Goal: Task Accomplishment & Management: Manage account settings

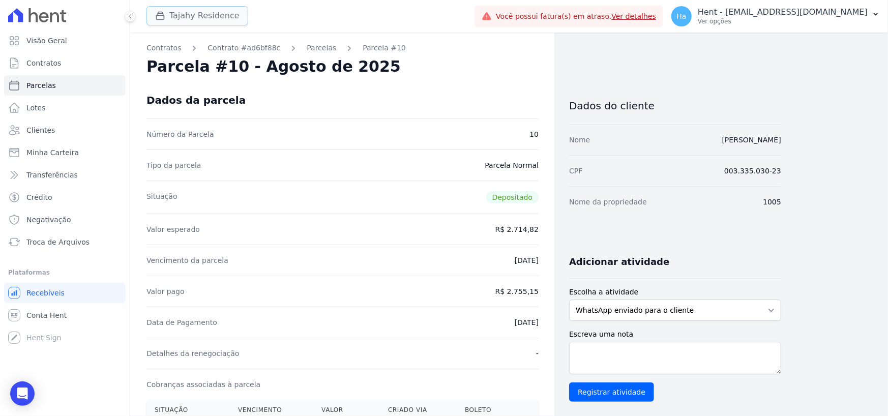
click at [186, 14] on button "Tajahy Residence" at bounding box center [198, 15] width 102 height 19
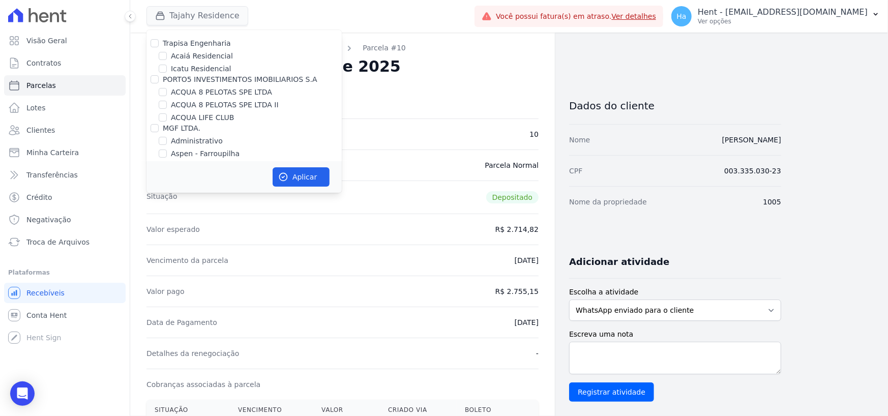
scroll to position [6898, 0]
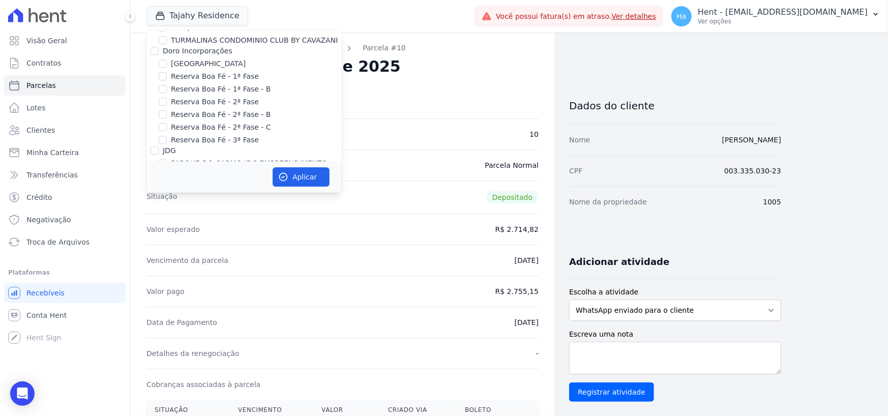
click at [149, 239] on div "Laje Engenharia" at bounding box center [244, 244] width 195 height 11
click at [152, 240] on input "Laje Engenharia" at bounding box center [155, 244] width 8 height 8
checkbox input "true"
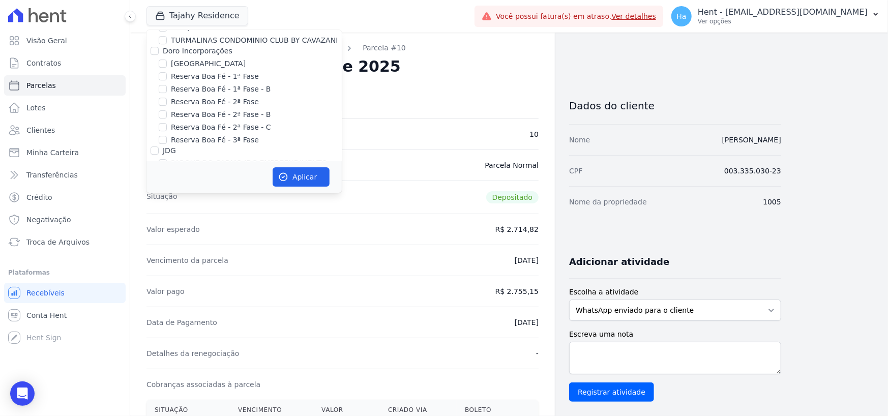
click at [155, 240] on input "Laje Engenharia" at bounding box center [155, 244] width 8 height 8
checkbox input "false"
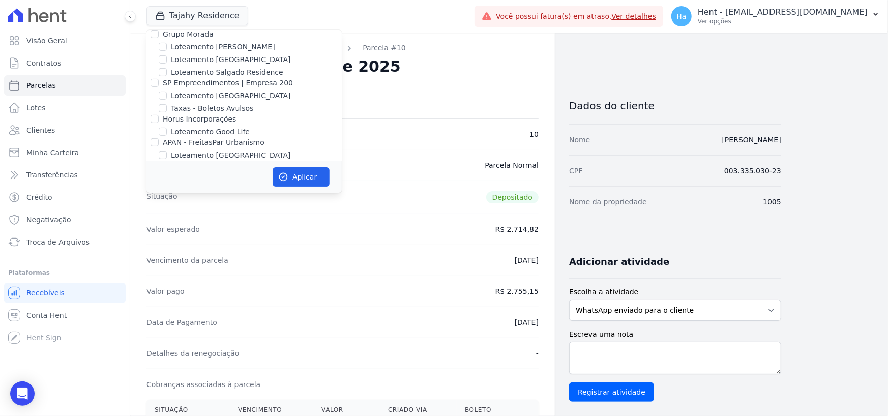
click at [158, 209] on input "Foco Empreendimentos" at bounding box center [155, 213] width 8 height 8
checkbox input "true"
click at [305, 172] on button "Aplicar" at bounding box center [301, 176] width 57 height 19
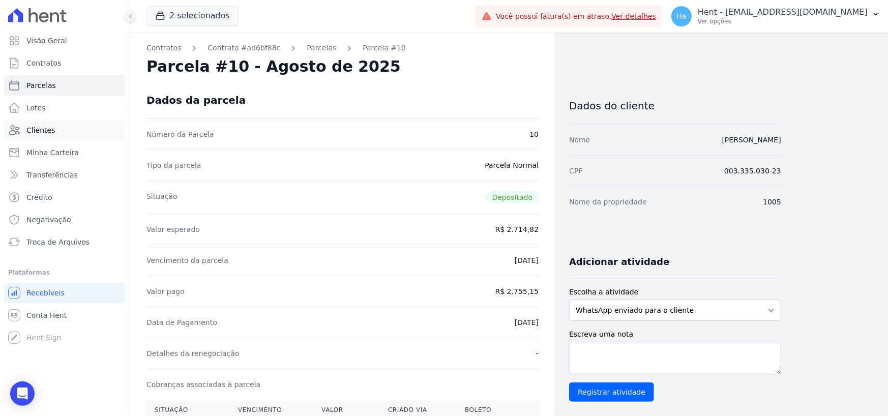
click at [49, 127] on span "Clientes" at bounding box center [40, 130] width 28 height 10
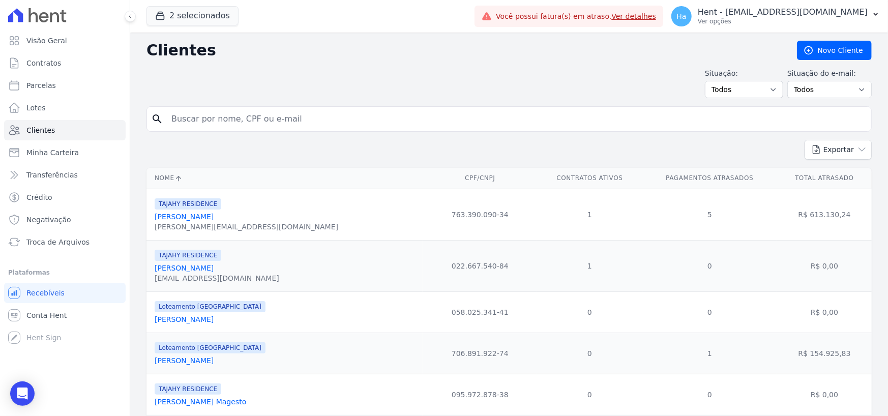
click at [318, 115] on input "search" at bounding box center [516, 119] width 702 height 20
paste input "Ricardo Nunes"
type input "Ricardo Nunes"
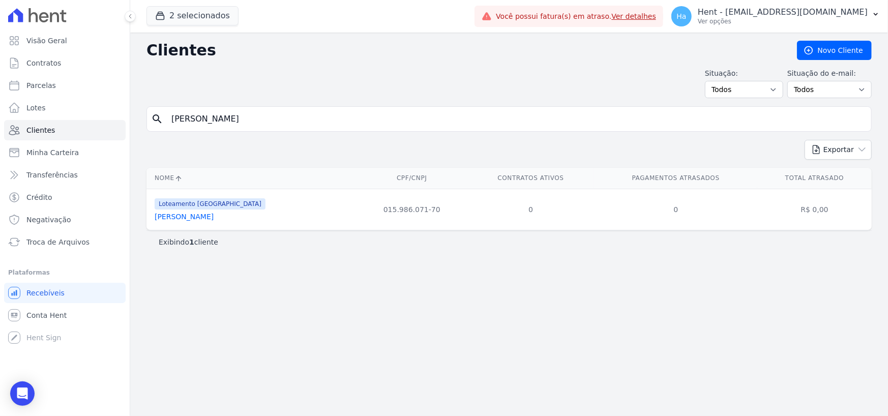
click at [197, 217] on link "Ricardo Nunes Lima" at bounding box center [184, 217] width 59 height 8
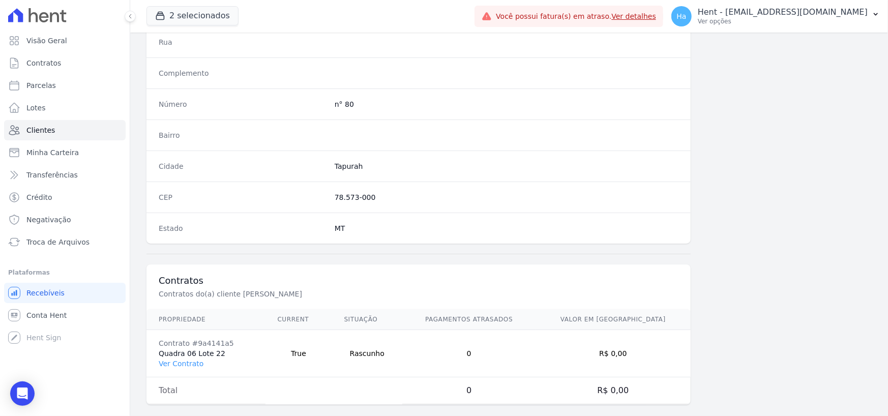
scroll to position [534, 0]
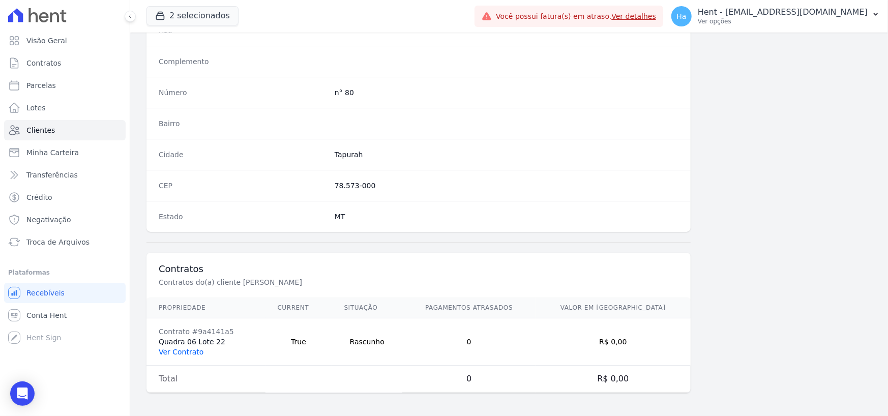
click at [182, 351] on link "Ver Contrato" at bounding box center [181, 352] width 45 height 8
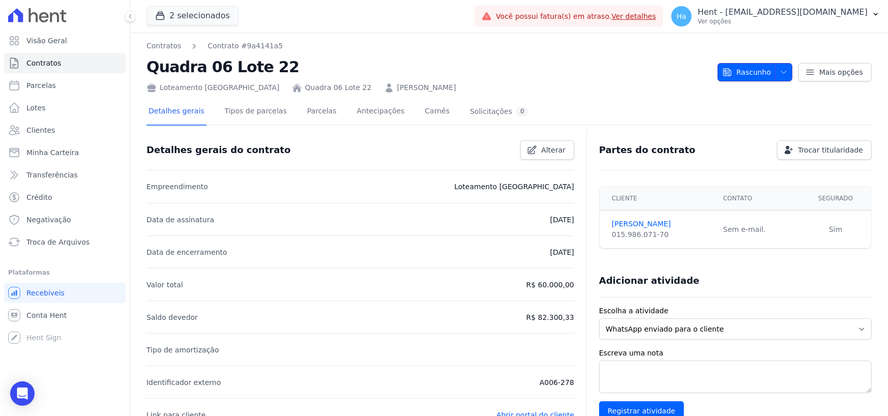
click at [783, 72] on icon "button" at bounding box center [784, 72] width 8 height 8
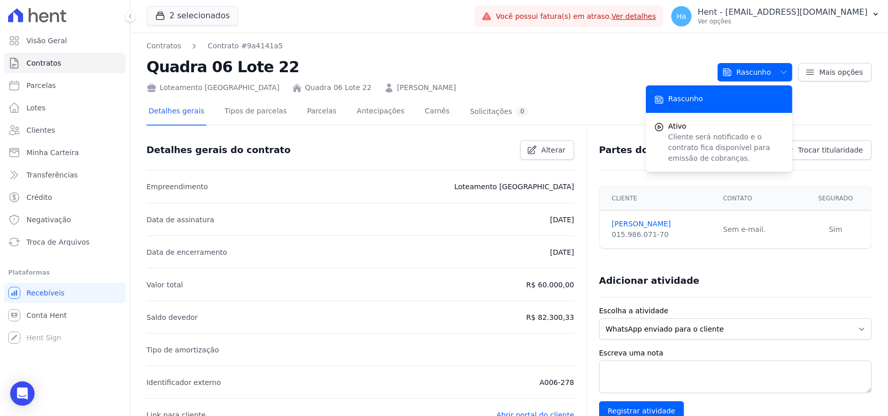
click at [596, 81] on div "Loteamento Jardim Itália Quadra 06 Lote 22 Ricardo Nunes Lima" at bounding box center [428, 85] width 563 height 15
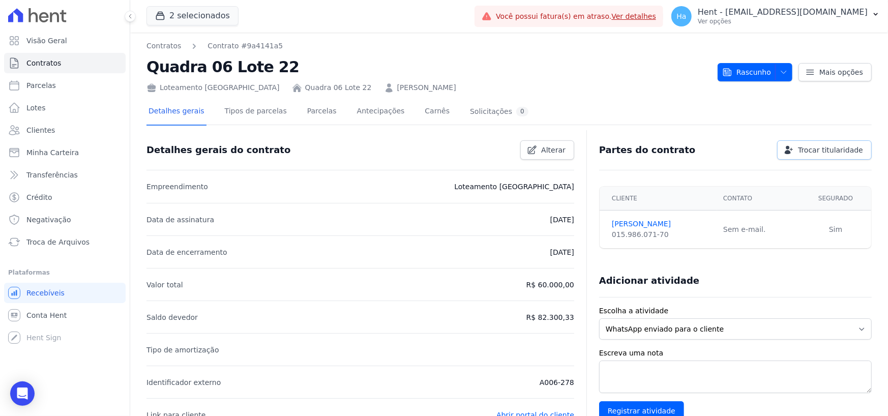
click at [802, 152] on span "Trocar titularidade" at bounding box center [830, 150] width 65 height 10
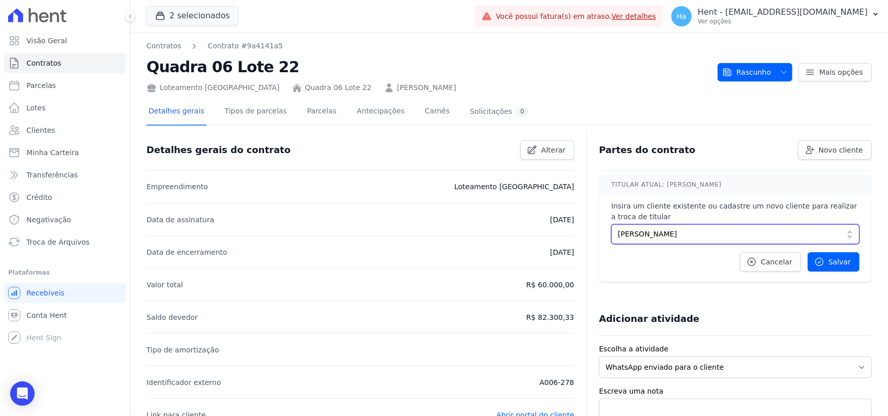
click at [677, 234] on span "Ricardo Nunes Lima" at bounding box center [728, 234] width 221 height 11
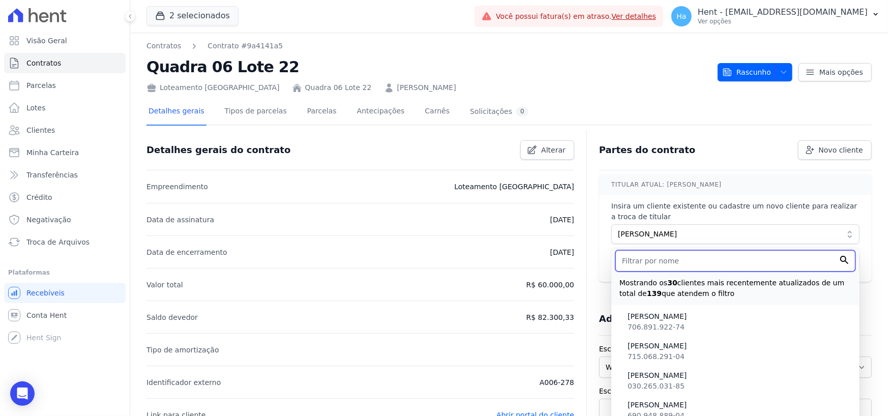
click at [679, 267] on input "text" at bounding box center [736, 260] width 240 height 21
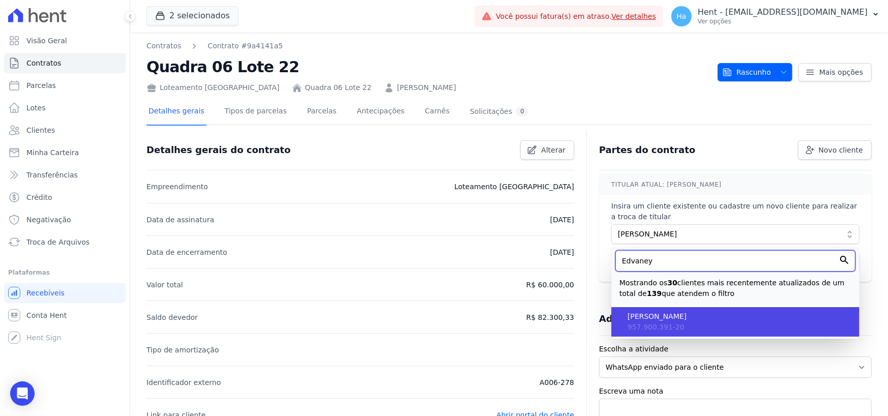
type input "Edvaney"
click at [673, 316] on span "Edvaney Lima Dias" at bounding box center [740, 316] width 224 height 11
type input "537215e0-90ad-4912-8684-a49e823c6b73"
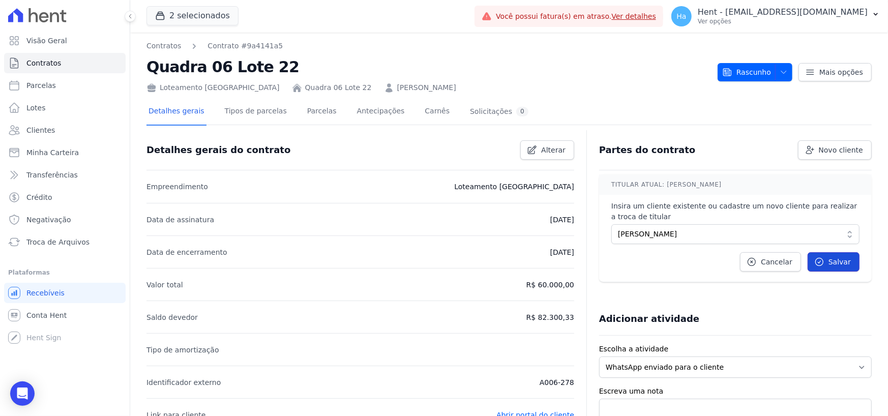
click at [829, 266] on span "Salvar" at bounding box center [840, 262] width 22 height 10
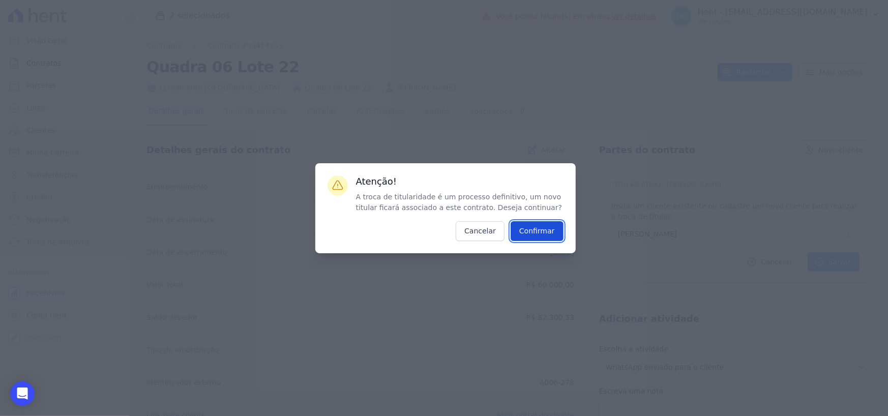
click at [533, 228] on input "Confirmar" at bounding box center [537, 231] width 53 height 20
click at [538, 231] on input "Confirmar" at bounding box center [537, 231] width 53 height 20
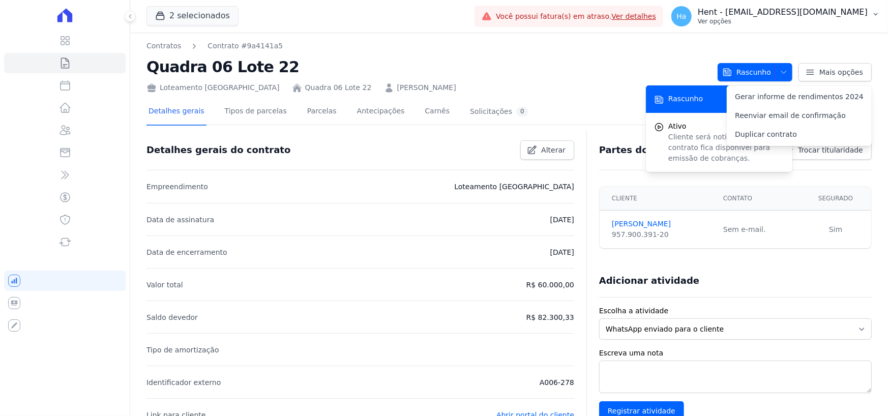
click at [781, 14] on p "Hent - [EMAIL_ADDRESS][DOMAIN_NAME]" at bounding box center [783, 12] width 170 height 10
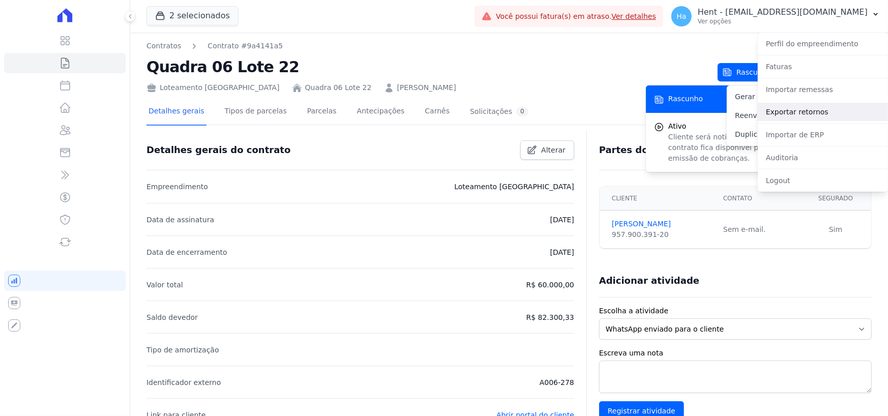
click at [823, 108] on link "Exportar retornos" at bounding box center [823, 112] width 130 height 18
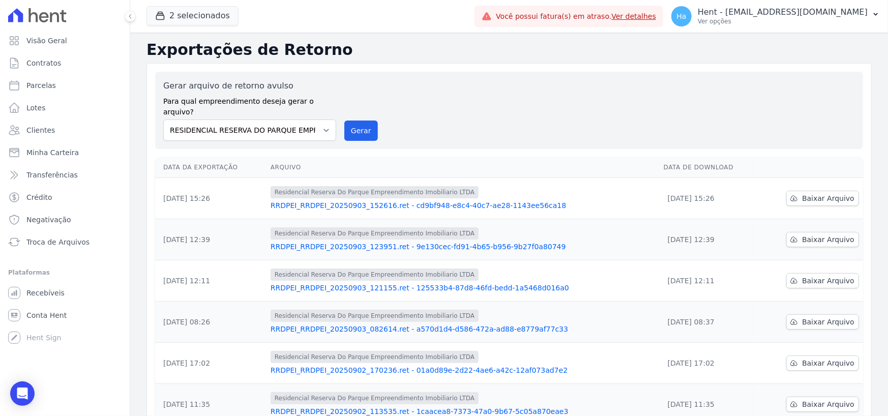
click at [333, 200] on link "RRDPEI_RRDPEI_20250903_152616.ret - cd9bf948-e8c4-40c7-ae28-1143ee56ca18" at bounding box center [463, 205] width 385 height 10
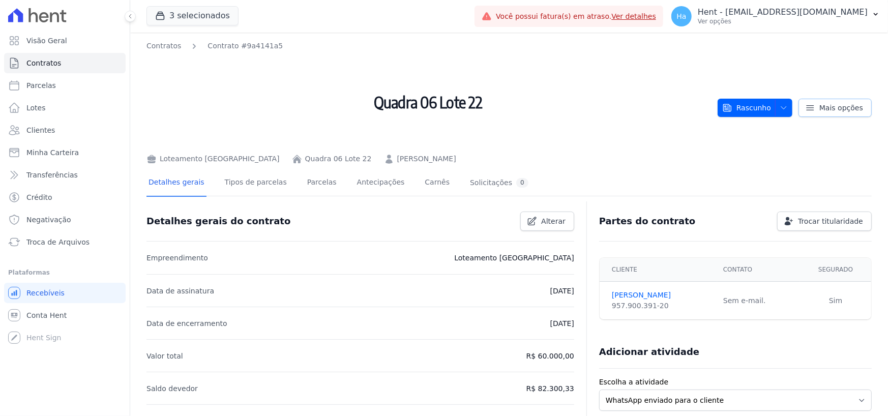
drag, startPoint x: 773, startPoint y: 15, endPoint x: 798, endPoint y: 111, distance: 98.8
click at [773, 16] on p "Hent - [EMAIL_ADDRESS][DOMAIN_NAME]" at bounding box center [783, 12] width 170 height 10
click at [800, 20] on p "Ver opções" at bounding box center [783, 21] width 170 height 8
click at [863, 19] on p "Ver opções" at bounding box center [783, 21] width 170 height 8
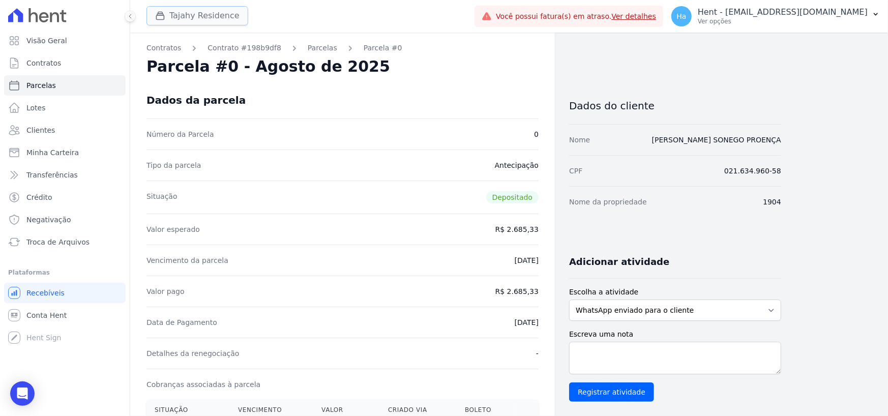
click at [193, 20] on button "Tajahy Residence" at bounding box center [198, 15] width 102 height 19
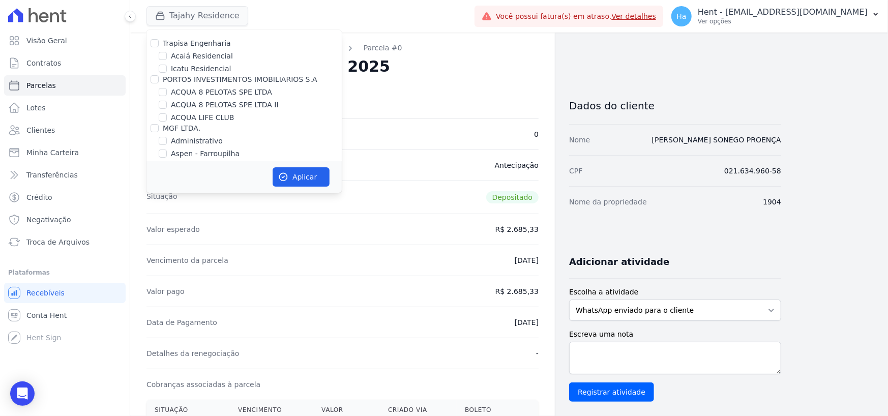
scroll to position [7572, 0]
click at [156, 241] on input "FONTOURA CONSTRUCOES E INCORPORACOES LTDA" at bounding box center [155, 245] width 8 height 8
checkbox input "true"
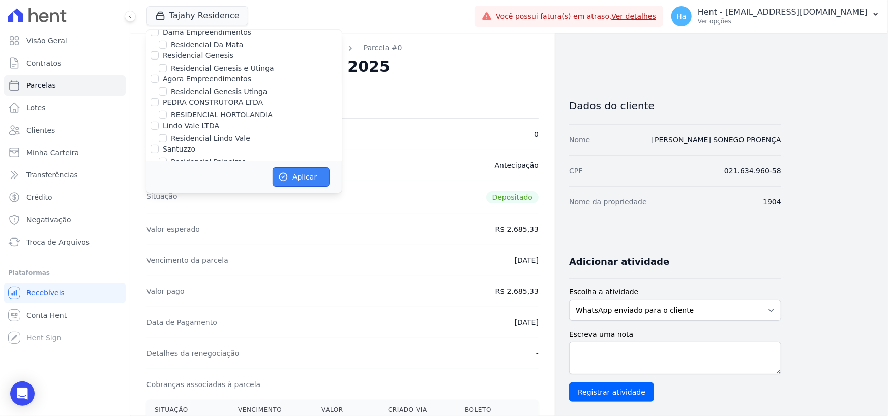
click at [313, 183] on button "Aplicar" at bounding box center [301, 176] width 57 height 19
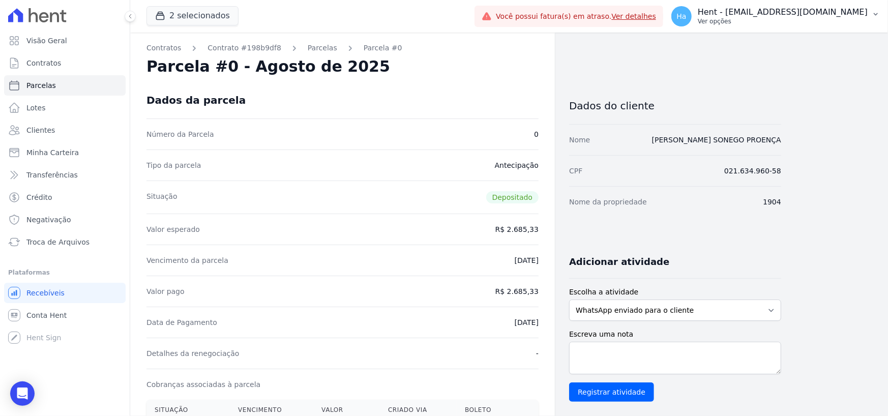
click at [773, 27] on button "Ha Hent - adriane.brito@hent.com.br Ver opções" at bounding box center [775, 16] width 225 height 28
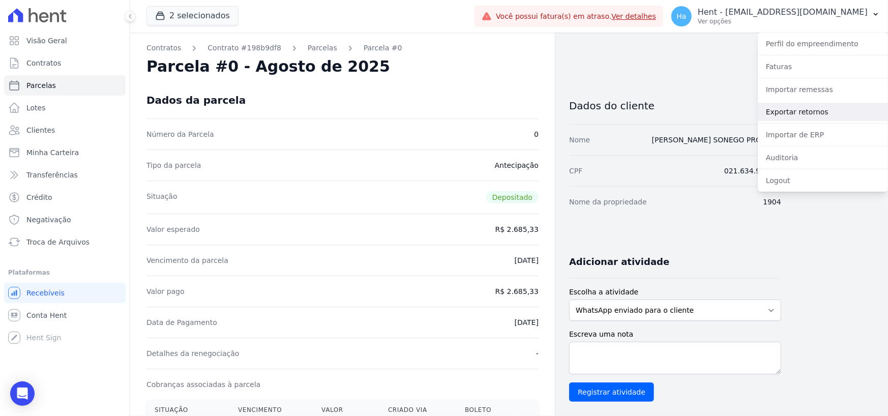
click at [792, 119] on link "Exportar retornos" at bounding box center [823, 112] width 130 height 18
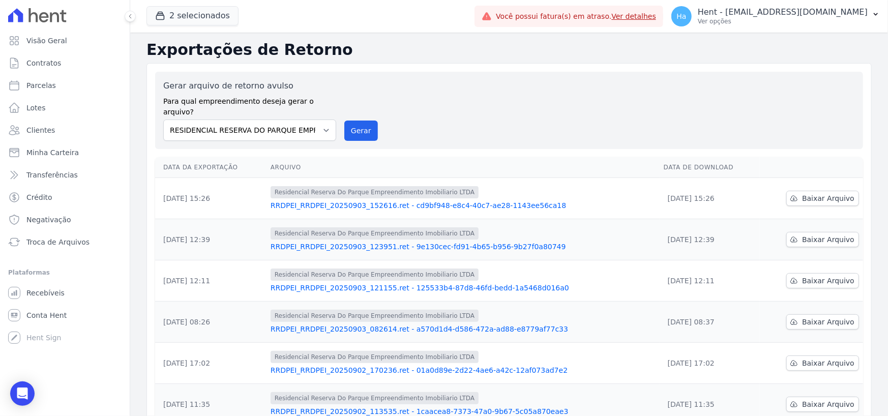
scroll to position [51, 0]
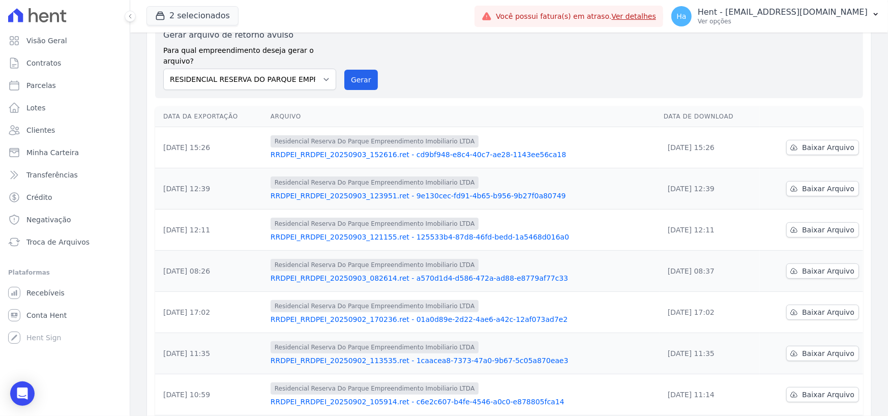
click at [322, 273] on link "RRDPEI_RRDPEI_20250903_082614.ret - a570d1d4-d586-472a-ad88-e8779af77c33" at bounding box center [463, 278] width 385 height 10
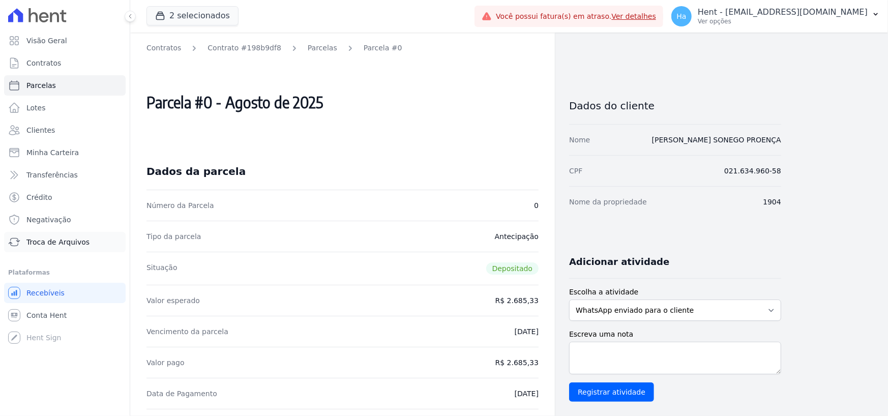
click at [71, 246] on span "Troca de Arquivos" at bounding box center [57, 242] width 63 height 10
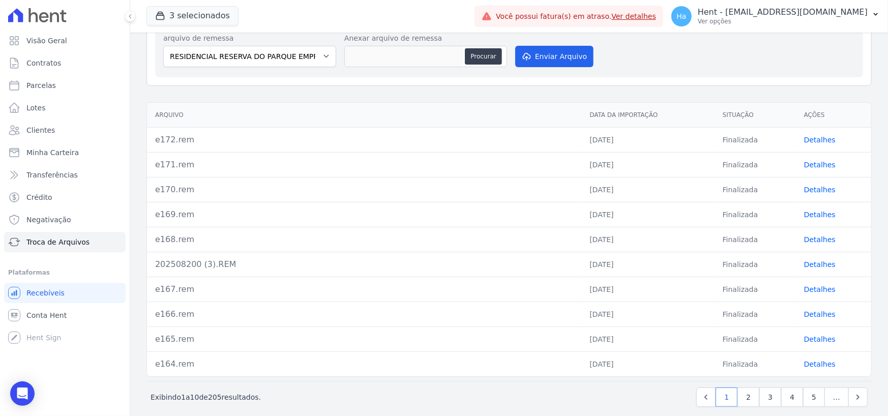
scroll to position [278, 0]
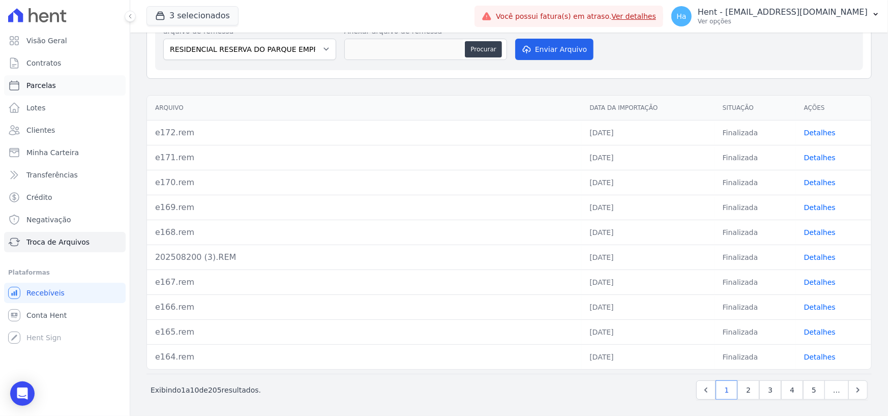
click at [43, 81] on span "Parcelas" at bounding box center [41, 85] width 30 height 10
select select
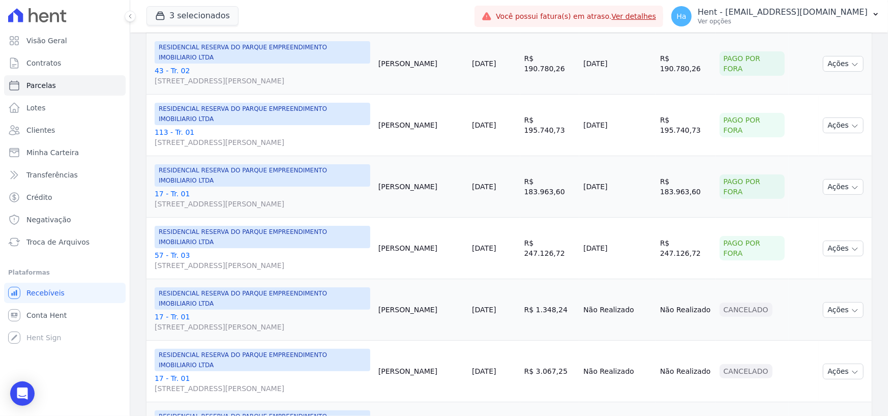
scroll to position [102, 0]
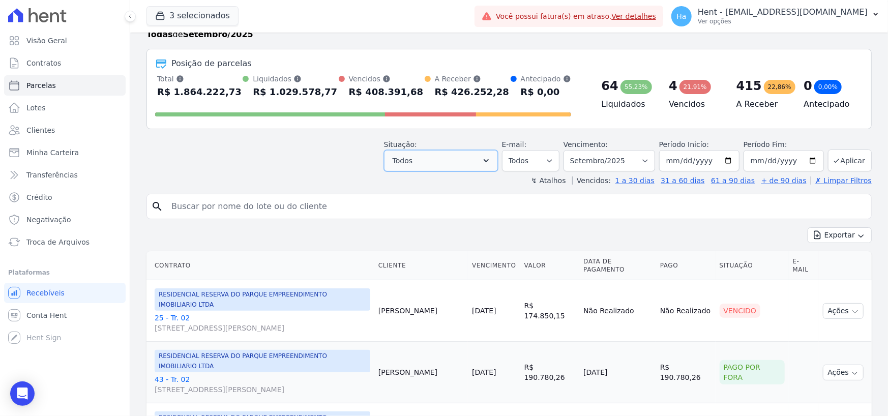
click at [454, 157] on button "Todos" at bounding box center [441, 160] width 114 height 21
click at [491, 159] on icon "button" at bounding box center [486, 161] width 10 height 10
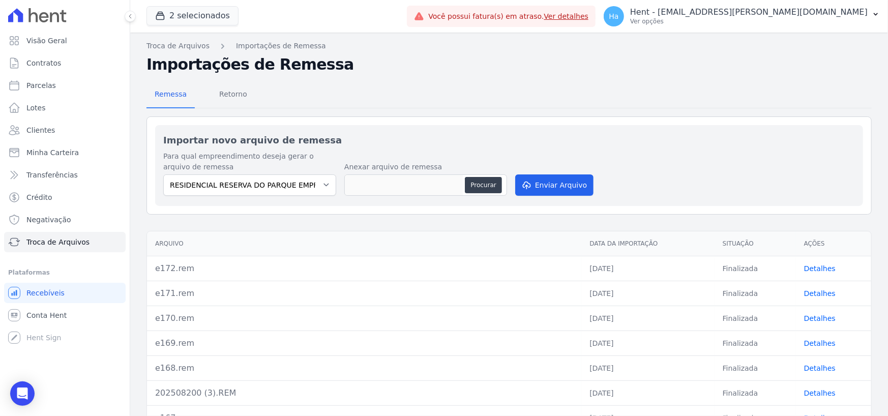
click at [817, 316] on link "Detalhes" at bounding box center [820, 318] width 32 height 8
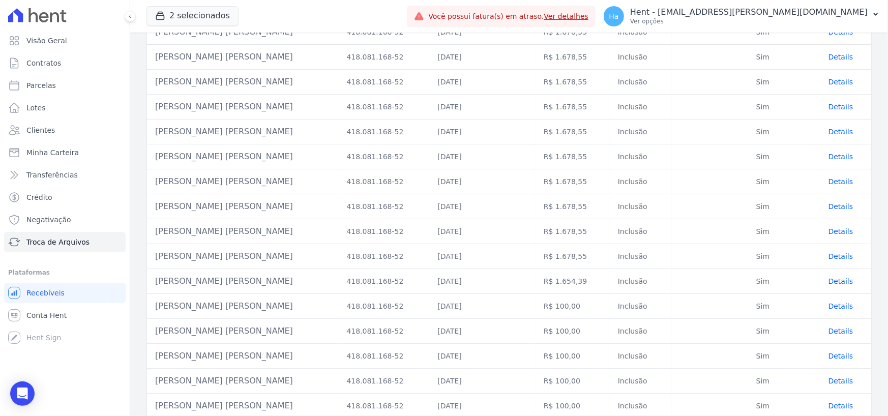
scroll to position [230, 0]
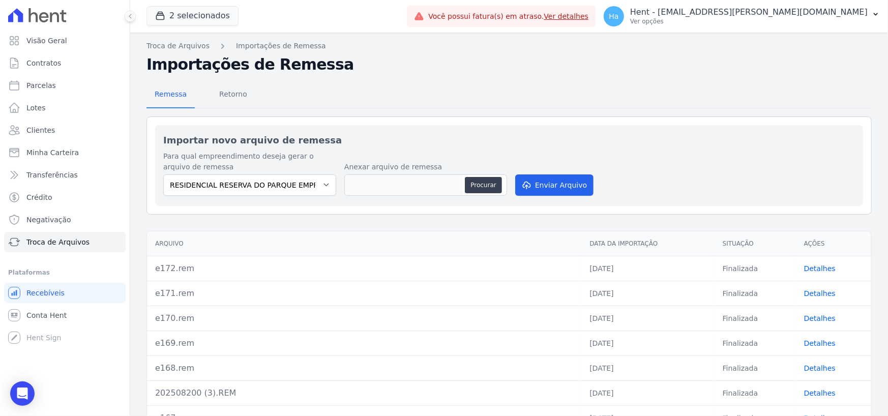
click at [809, 296] on link "Detalhes" at bounding box center [820, 293] width 32 height 8
click at [815, 266] on link "Detalhes" at bounding box center [820, 269] width 32 height 8
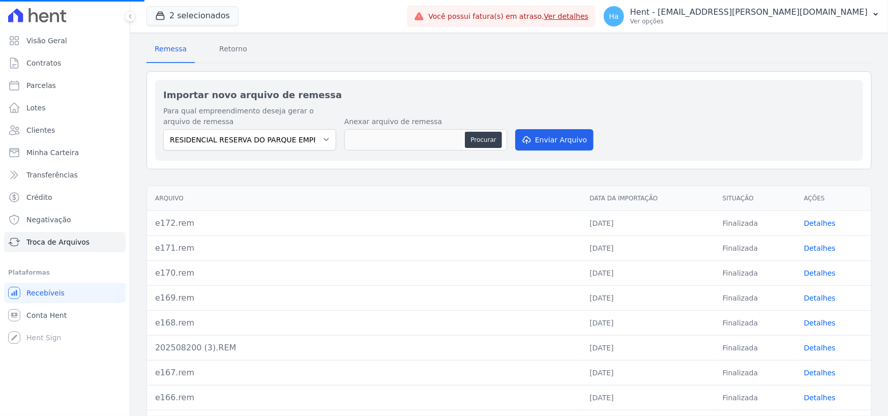
scroll to position [136, 0]
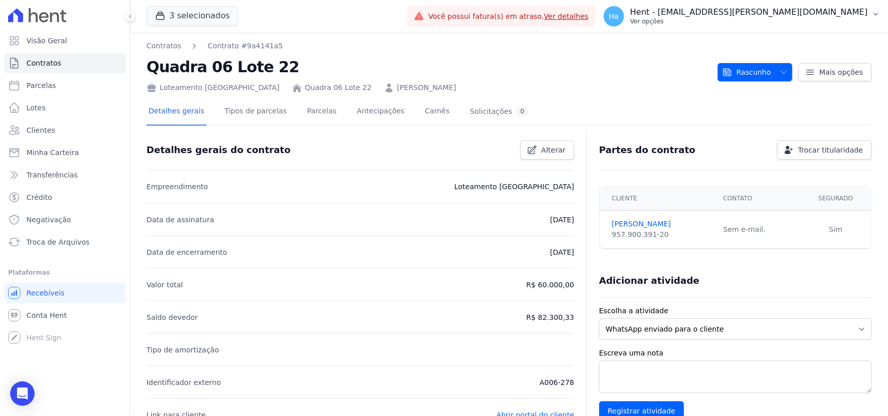
click at [760, 24] on p "Ver opções" at bounding box center [749, 21] width 238 height 8
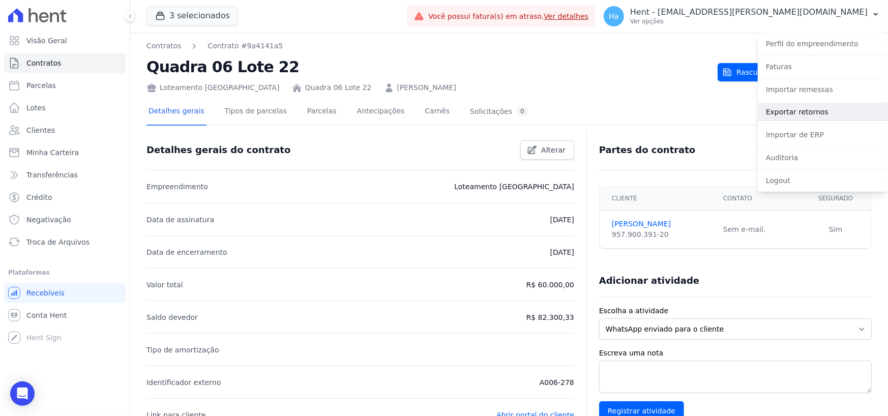
click at [797, 114] on link "Exportar retornos" at bounding box center [823, 112] width 130 height 18
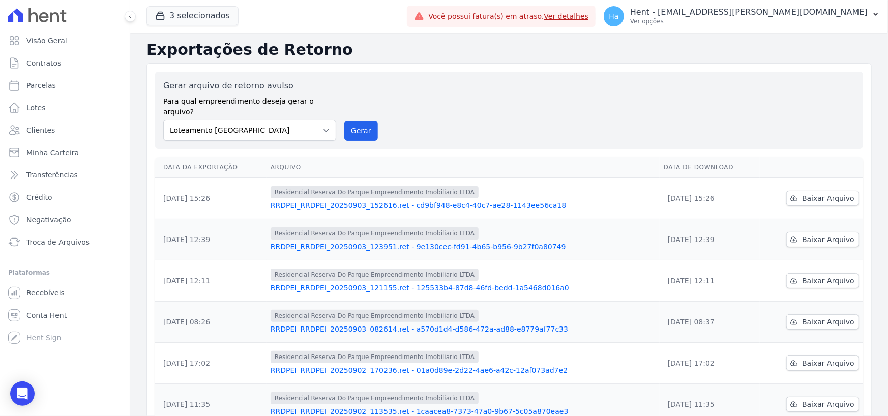
scroll to position [51, 0]
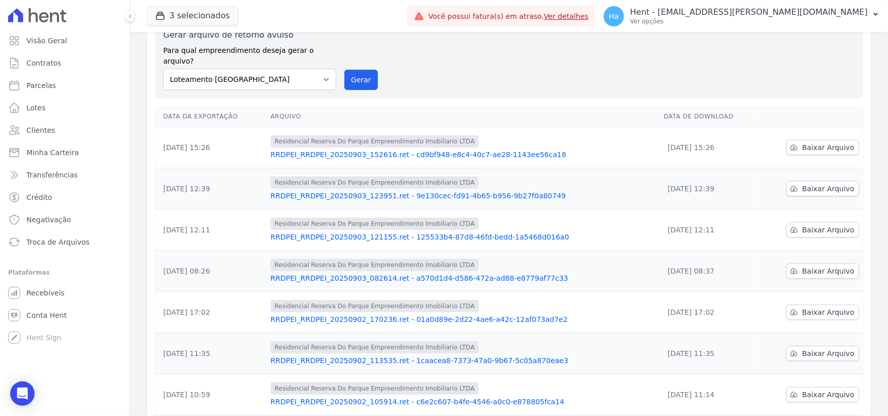
click at [392, 314] on link "RRDPEI_RRDPEI_20250902_170236.ret - 01a0d89e-2d22-4ae6-a42c-12af073ad7e2" at bounding box center [463, 319] width 385 height 10
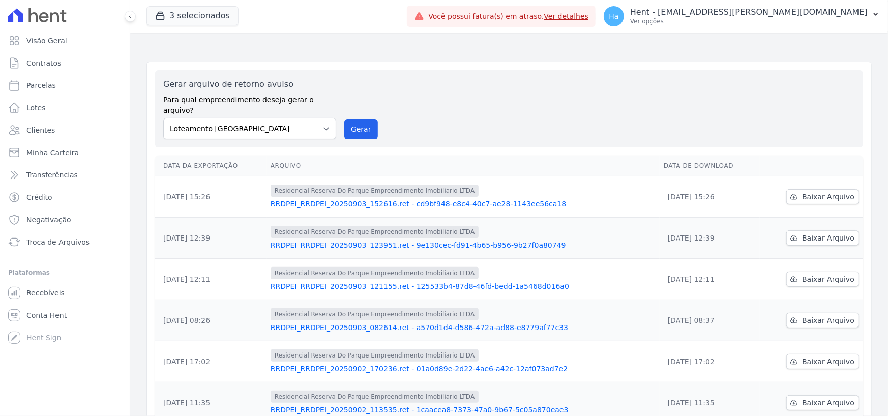
scroll to position [153, 0]
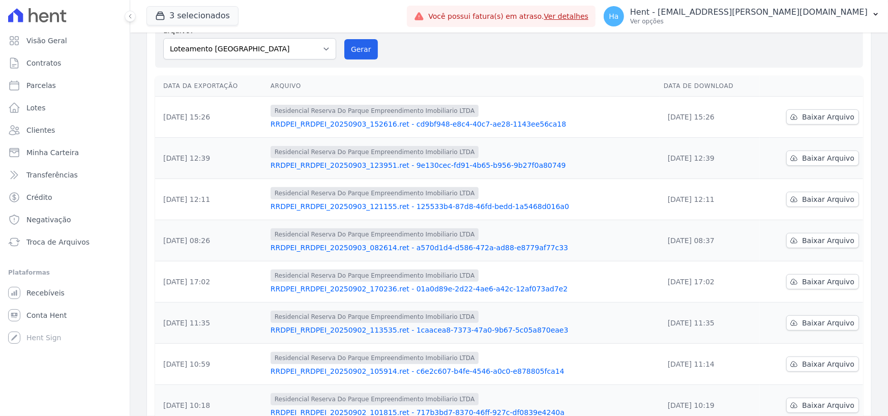
click at [380, 284] on link "RRDPEI_RRDPEI_20250902_170236.ret - 01a0d89e-2d22-4ae6-a42c-12af073ad7e2" at bounding box center [463, 289] width 385 height 10
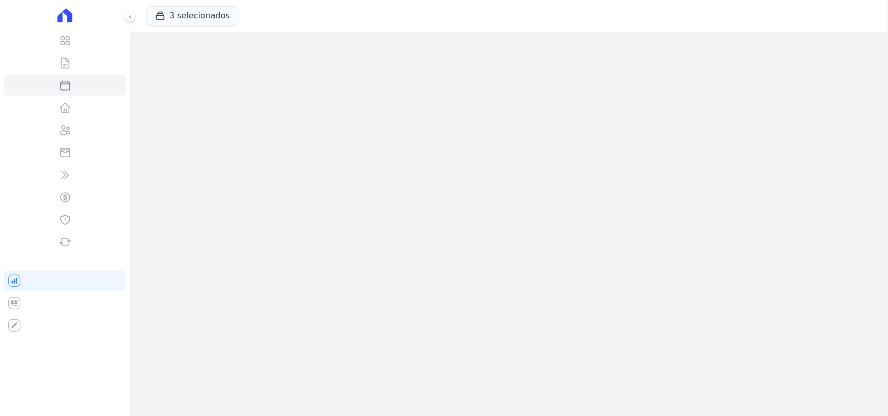
select select
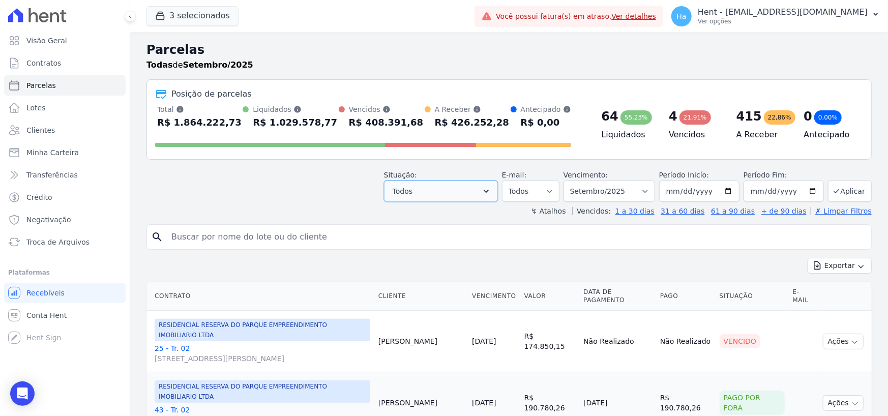
click at [489, 191] on icon "button" at bounding box center [486, 191] width 5 height 3
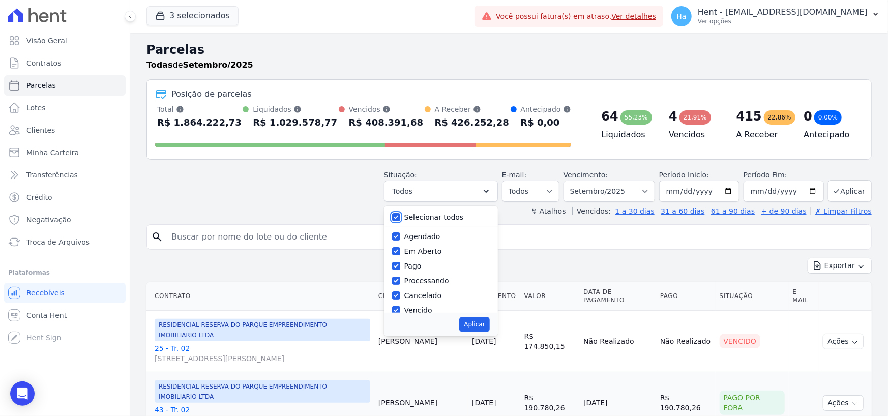
drag, startPoint x: 403, startPoint y: 216, endPoint x: 405, endPoint y: 227, distance: 11.0
click at [400, 216] on input "Selecionar todos" at bounding box center [396, 217] width 8 height 8
checkbox input "false"
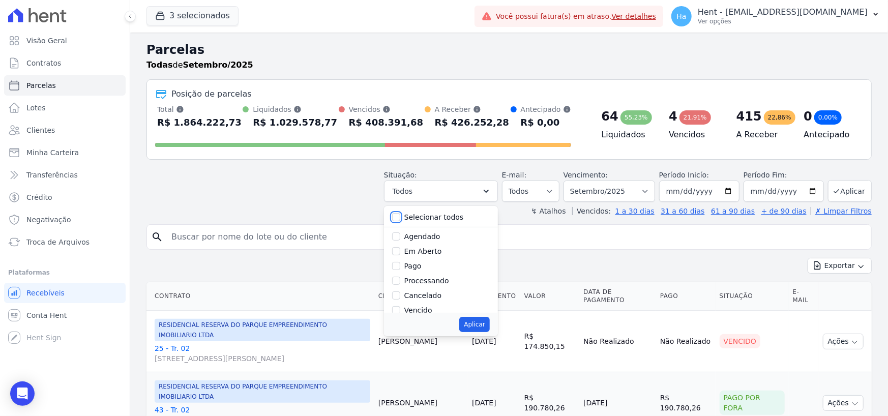
checkbox input "false"
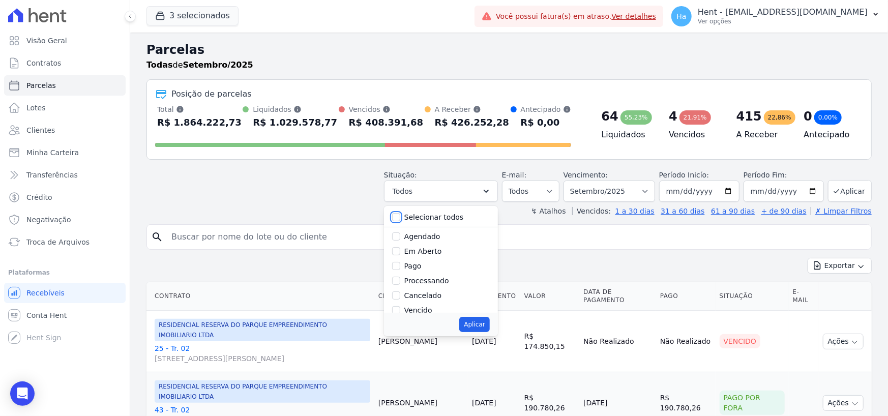
checkbox input "false"
click at [400, 233] on input "Agendado" at bounding box center [396, 236] width 8 height 8
checkbox input "true"
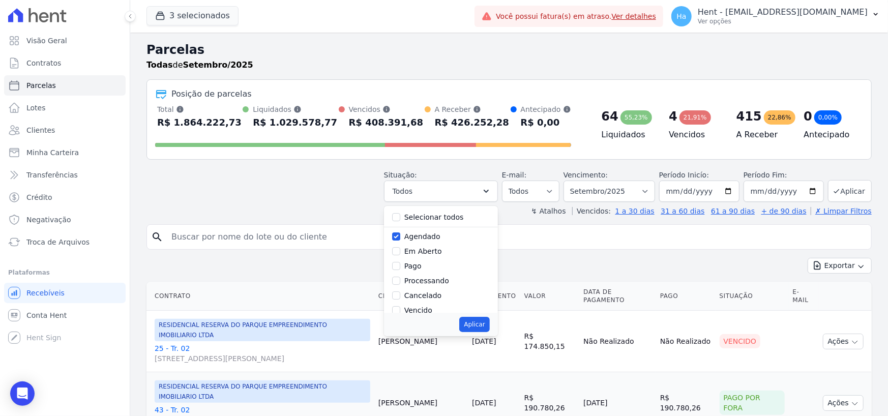
click at [482, 332] on div "Aplicar" at bounding box center [441, 324] width 114 height 23
click at [482, 326] on button "Aplicar" at bounding box center [474, 324] width 30 height 15
select select "scheduled"
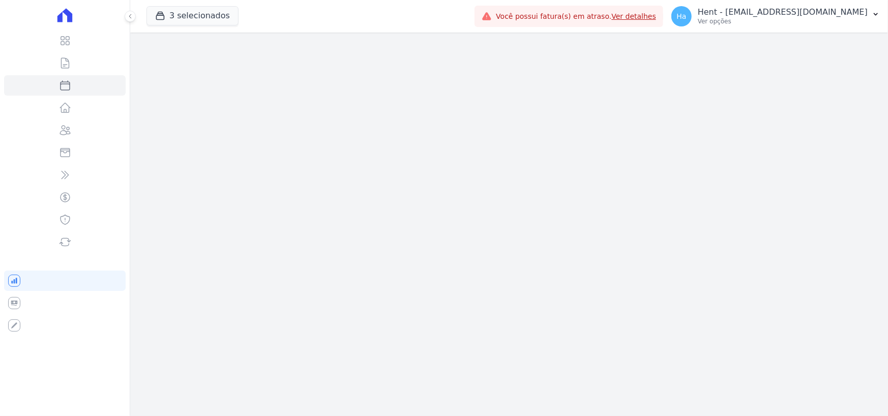
select select
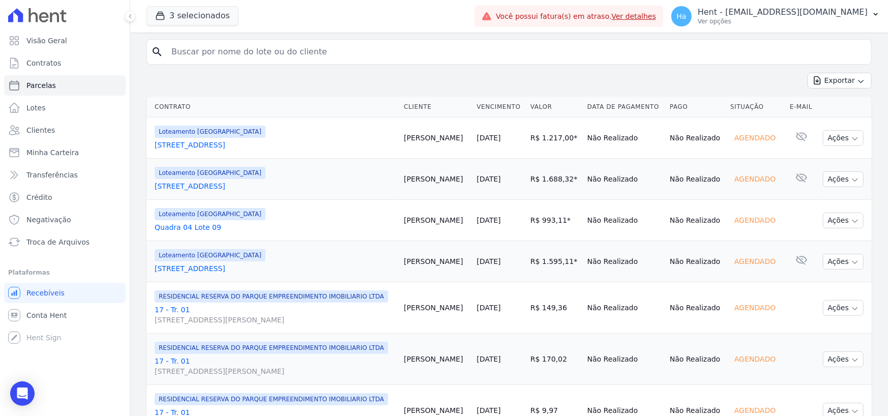
scroll to position [102, 0]
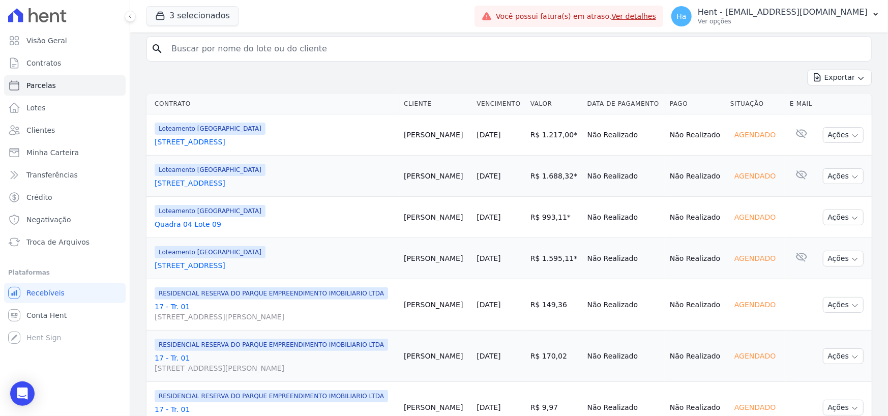
click at [183, 229] on link "Quadra 04 Lote 09" at bounding box center [275, 224] width 241 height 10
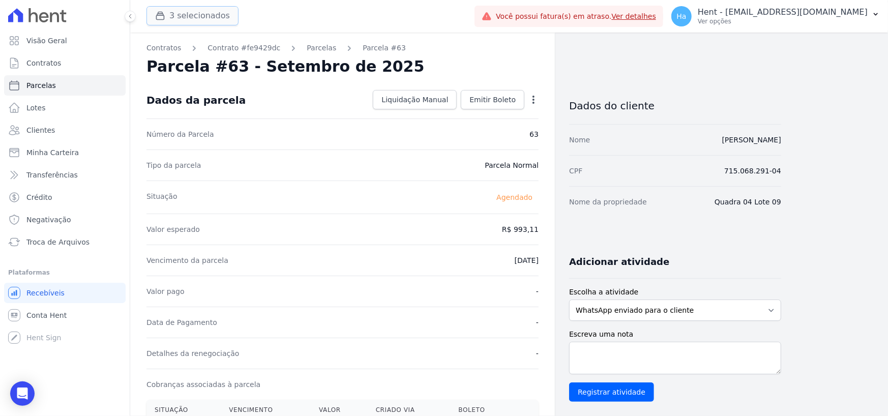
click at [186, 16] on button "3 selecionados" at bounding box center [193, 15] width 92 height 19
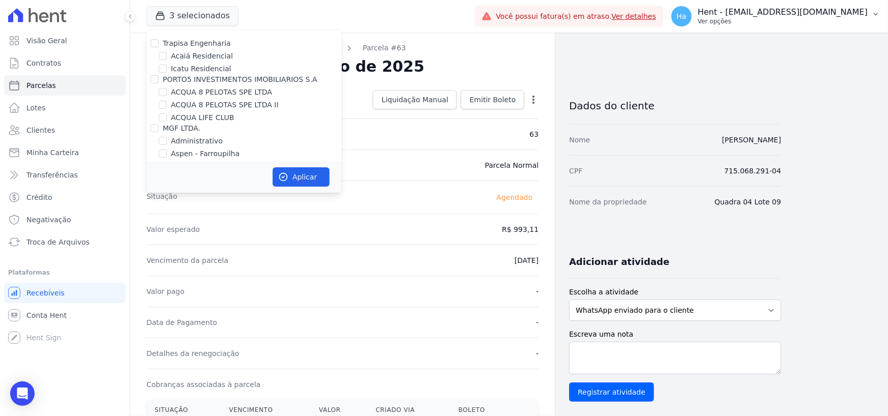
click at [814, 20] on p "Ver opções" at bounding box center [783, 21] width 170 height 8
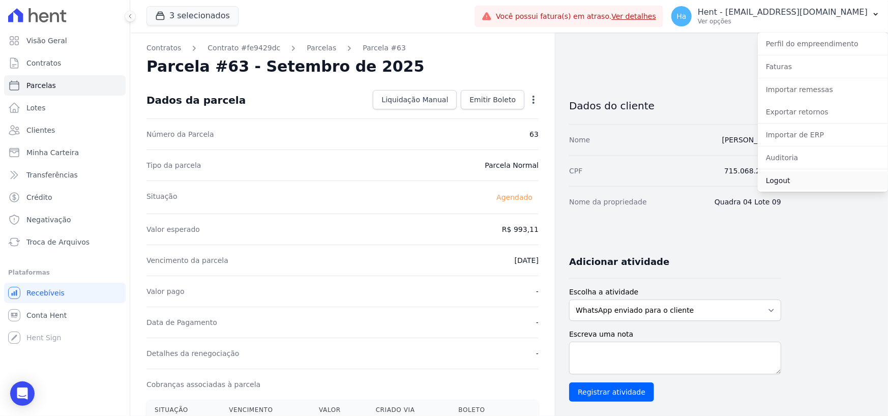
click at [784, 177] on link "Logout" at bounding box center [823, 180] width 130 height 18
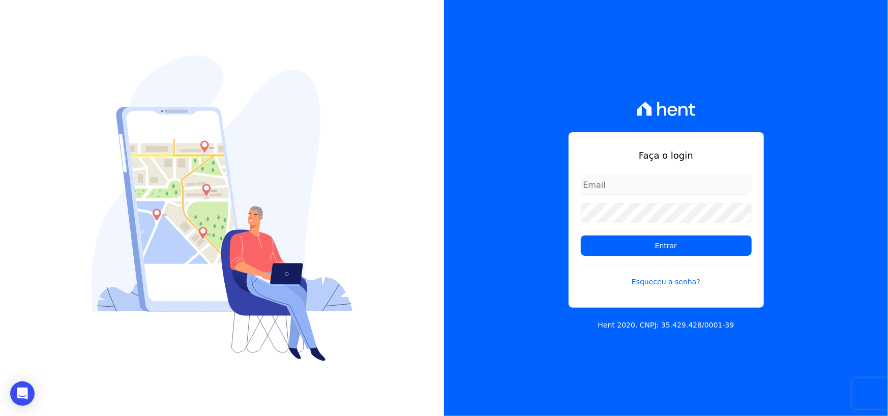
type input "[EMAIL_ADDRESS][DOMAIN_NAME]"
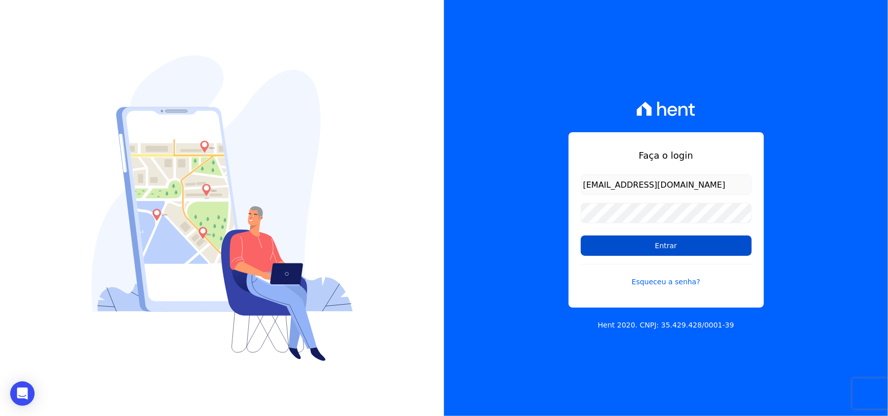
click at [717, 249] on input "Entrar" at bounding box center [666, 246] width 171 height 20
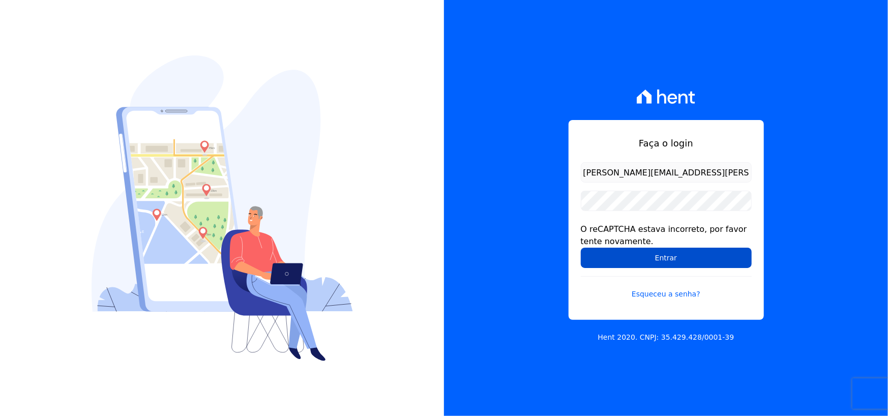
click at [711, 256] on input "Entrar" at bounding box center [666, 258] width 171 height 20
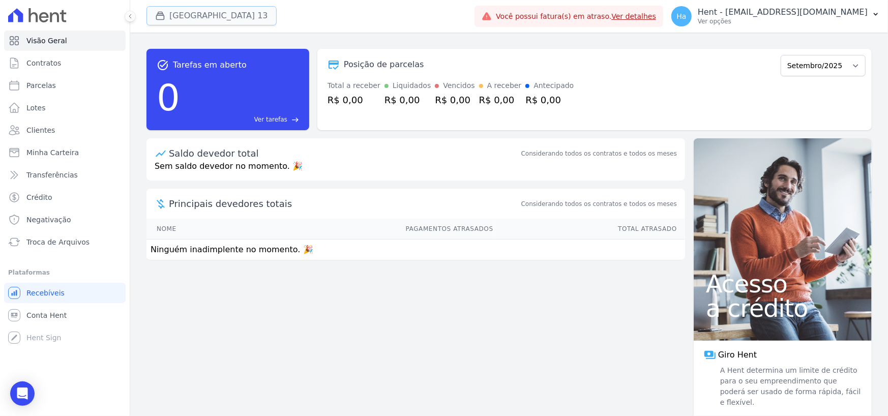
click at [238, 13] on button "[GEOGRAPHIC_DATA] 13" at bounding box center [212, 15] width 130 height 19
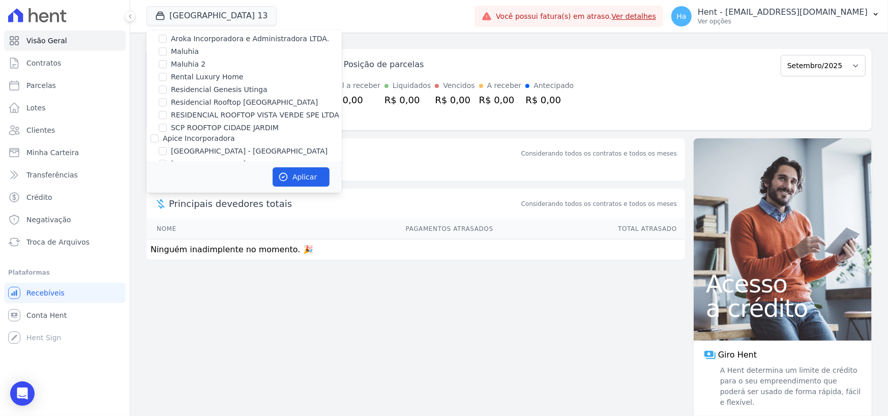
scroll to position [2729, 0]
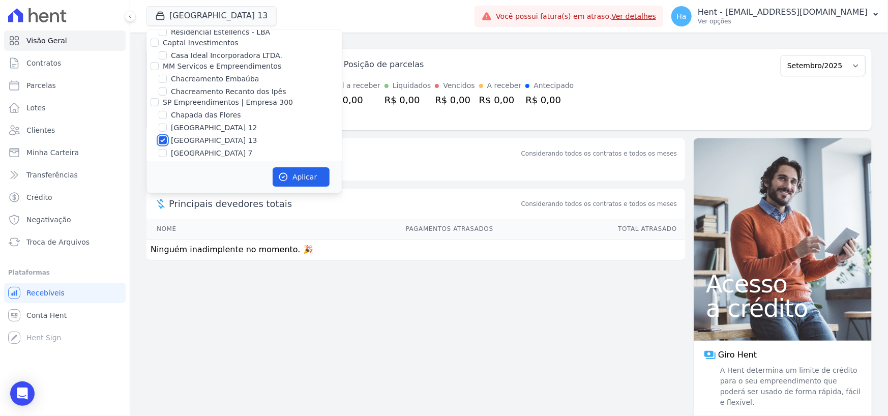
click at [166, 136] on input "[GEOGRAPHIC_DATA] 13" at bounding box center [163, 140] width 8 height 8
checkbox input "false"
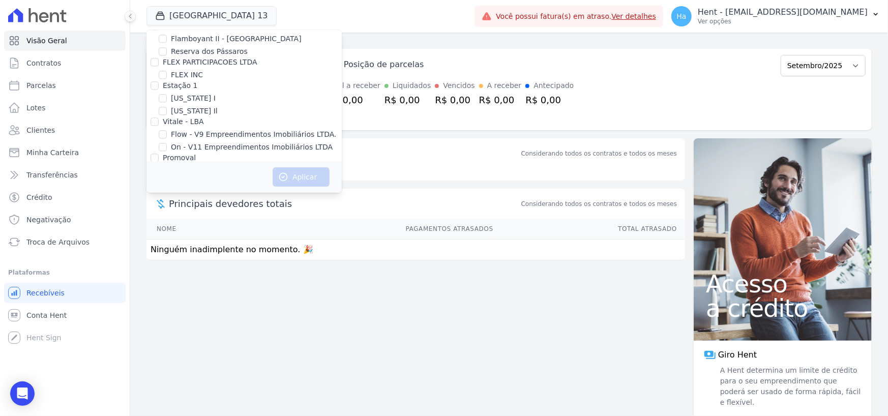
click at [160, 179] on input "Villa Francesa Iris" at bounding box center [163, 183] width 8 height 8
checkbox input "true"
click at [297, 175] on button "Aplicar" at bounding box center [301, 176] width 57 height 19
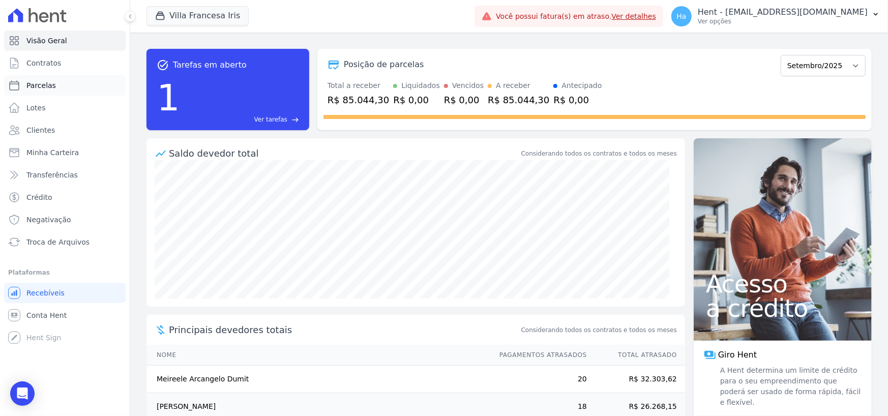
click at [39, 86] on span "Parcelas" at bounding box center [41, 85] width 30 height 10
select select
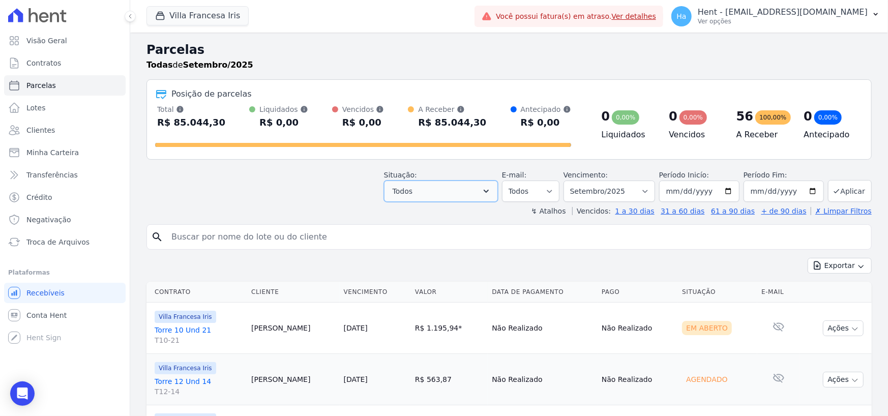
click at [491, 194] on icon "button" at bounding box center [486, 191] width 10 height 10
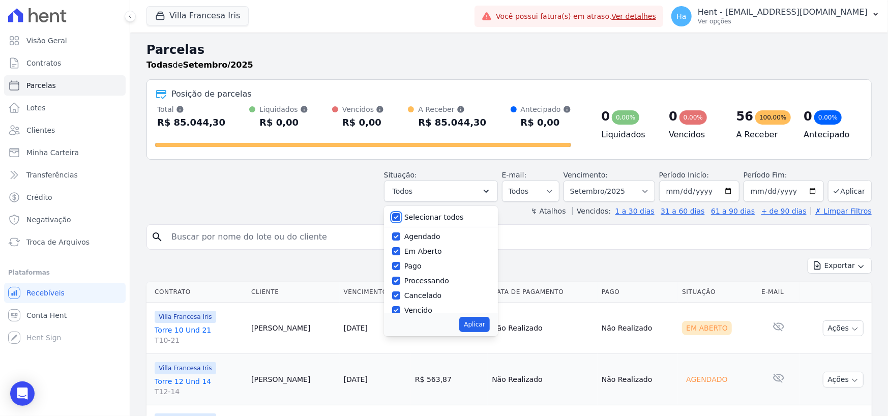
click at [400, 217] on input "Selecionar todos" at bounding box center [396, 217] width 8 height 8
checkbox input "false"
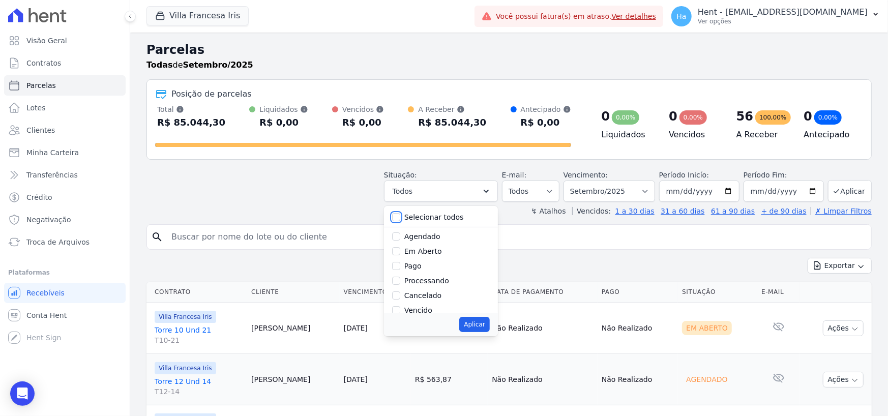
checkbox input "false"
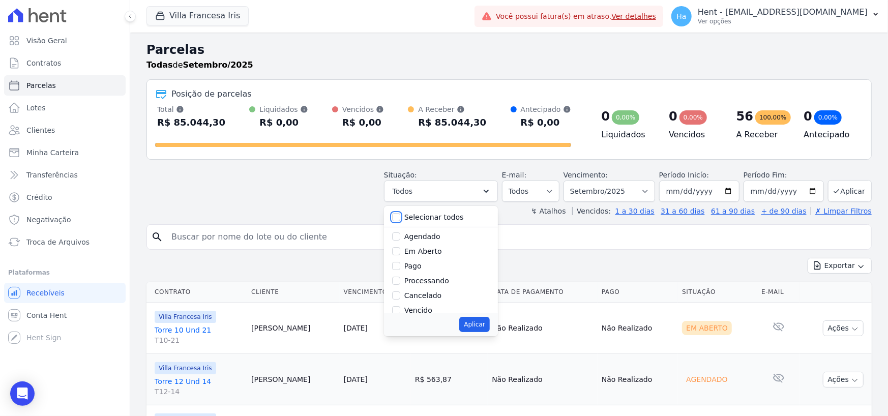
checkbox input "false"
click at [400, 235] on input "Agendado" at bounding box center [396, 236] width 8 height 8
checkbox input "true"
click at [478, 325] on button "Aplicar" at bounding box center [474, 324] width 30 height 15
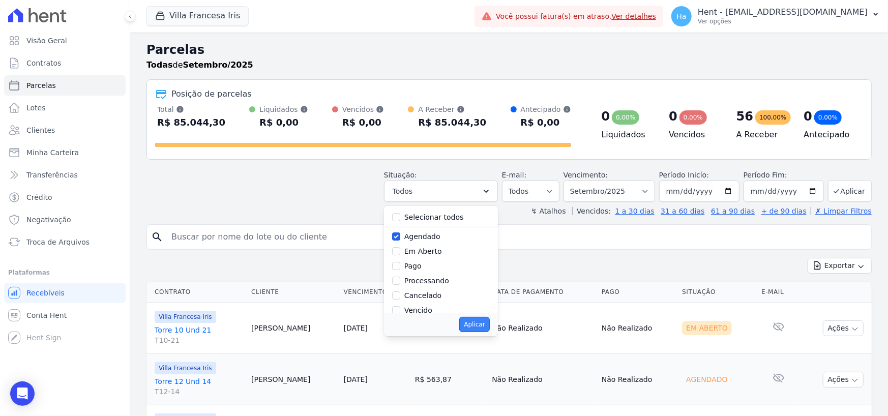
select select "scheduled"
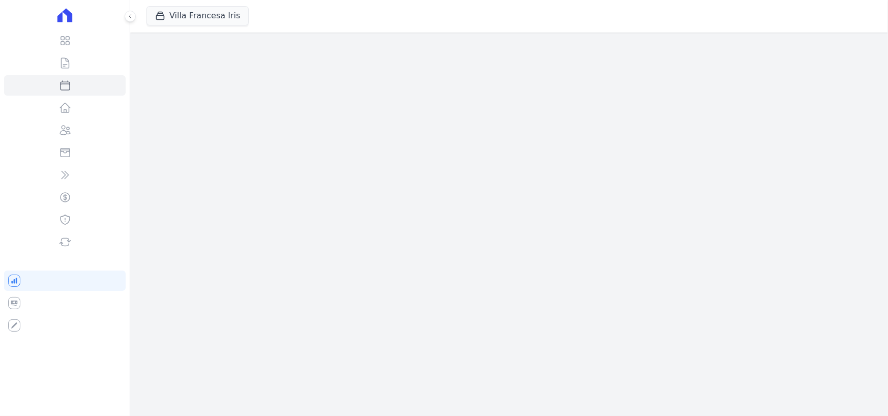
select select
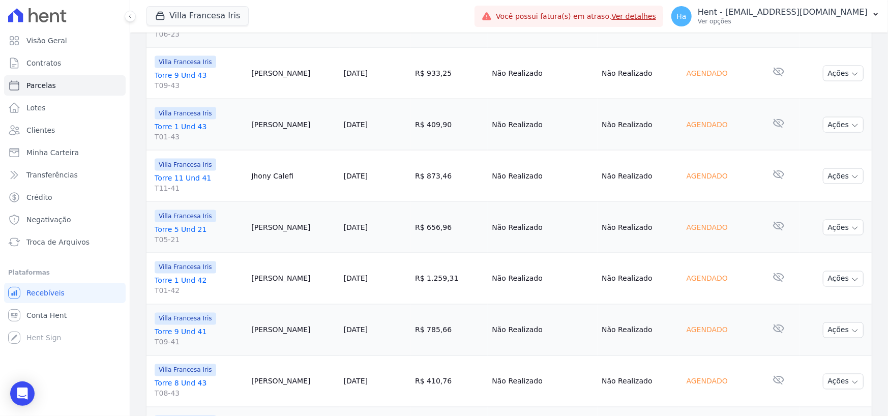
scroll to position [1126, 0]
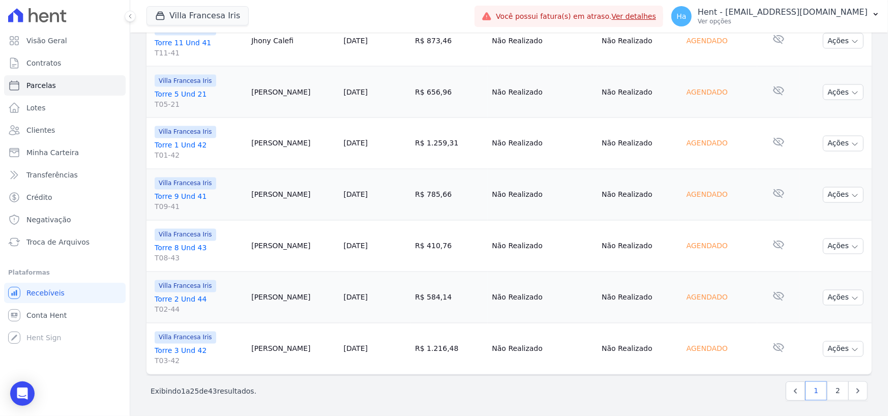
click at [179, 196] on link "Torre 9 Und 41 T09-41" at bounding box center [199, 202] width 89 height 20
click at [181, 141] on link "Torre 1 Und 42 T01-42" at bounding box center [199, 150] width 89 height 20
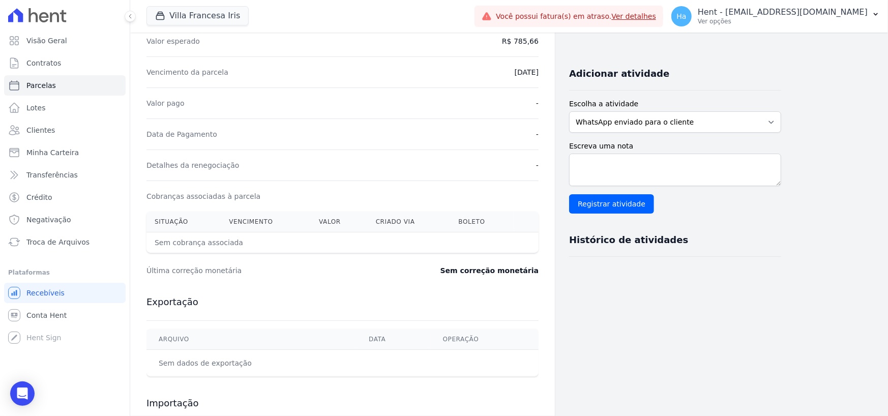
scroll to position [277, 0]
